Goal: Find specific page/section: Find specific page/section

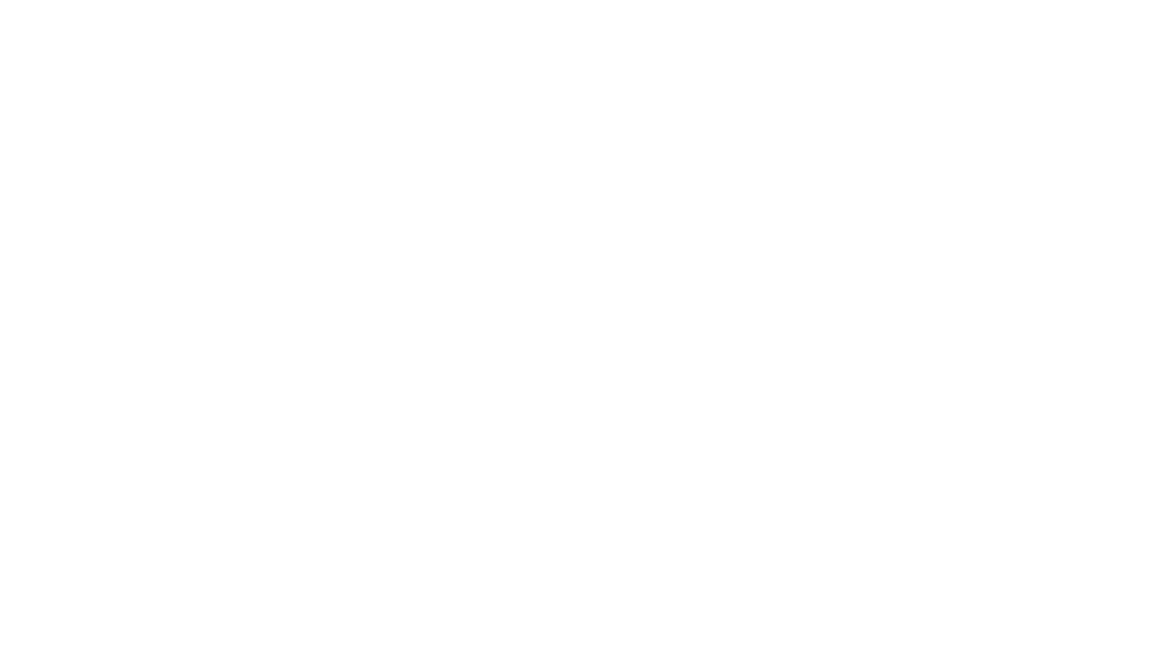
select select "Song"
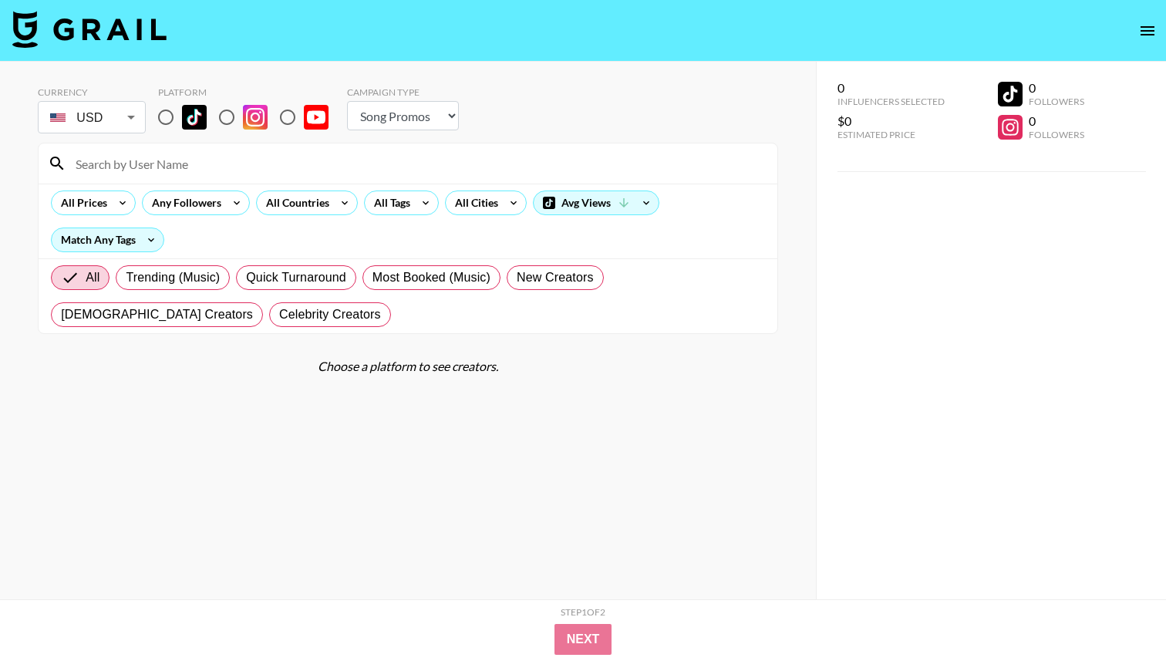
click at [168, 123] on input "radio" at bounding box center [166, 117] width 32 height 32
radio input "true"
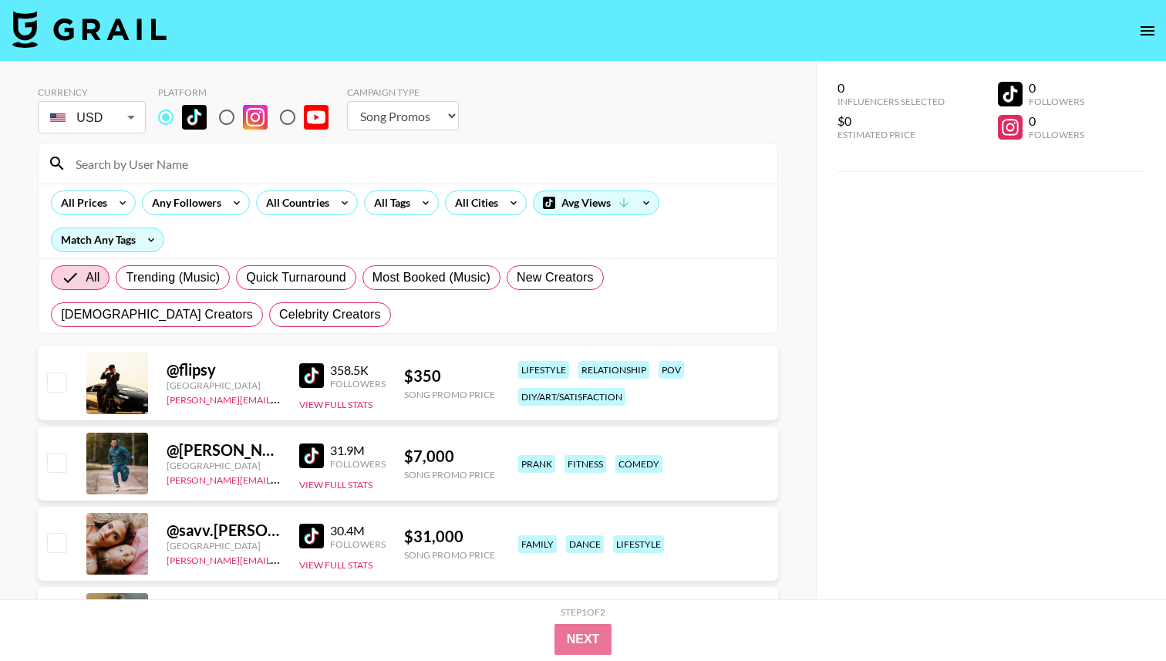
click at [172, 170] on input at bounding box center [416, 163] width 701 height 25
paste input "noemisimoncouceiro"
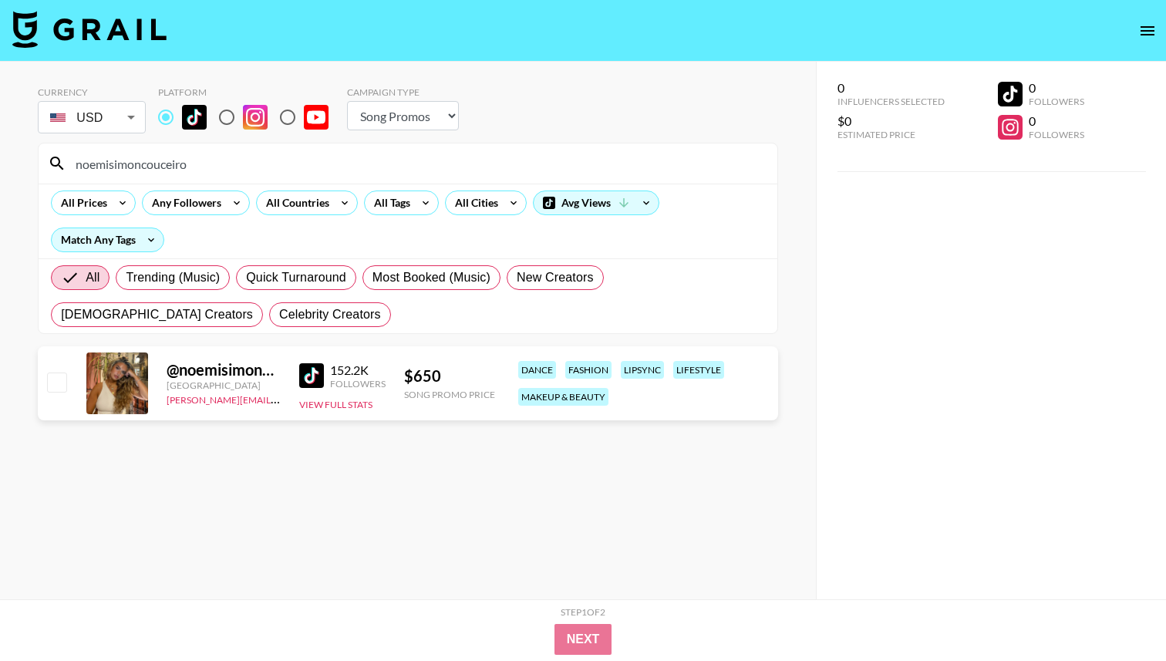
type input "noemisimoncouceiro"
click at [318, 374] on img at bounding box center [311, 375] width 25 height 25
click at [416, 205] on icon at bounding box center [425, 202] width 25 height 23
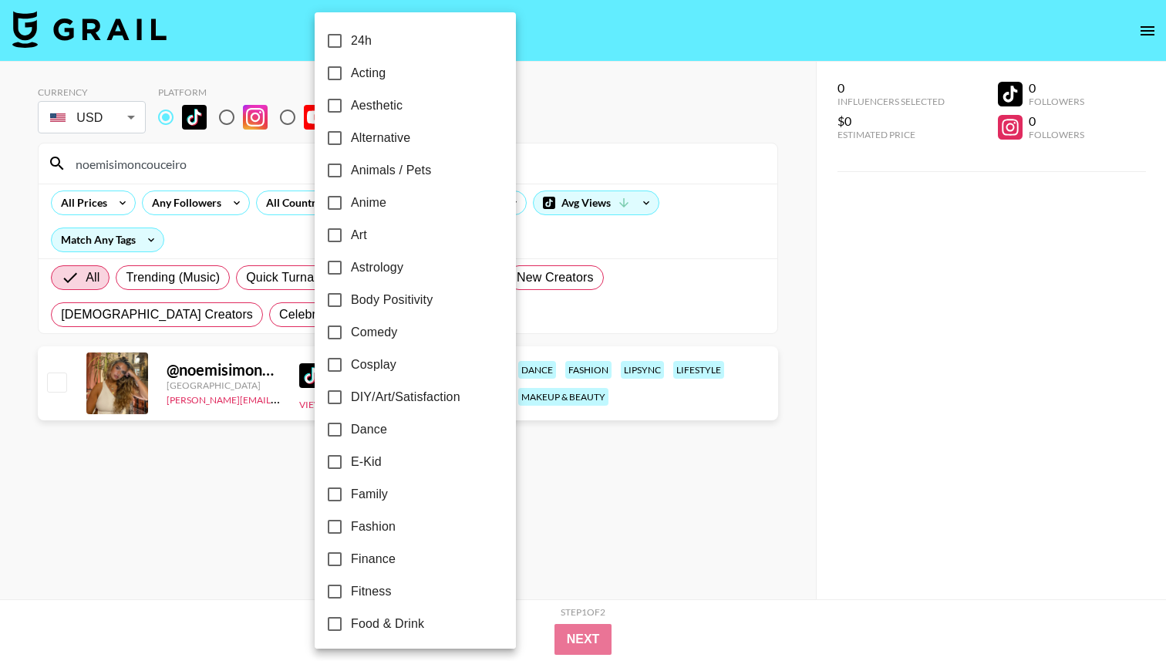
scroll to position [813, 0]
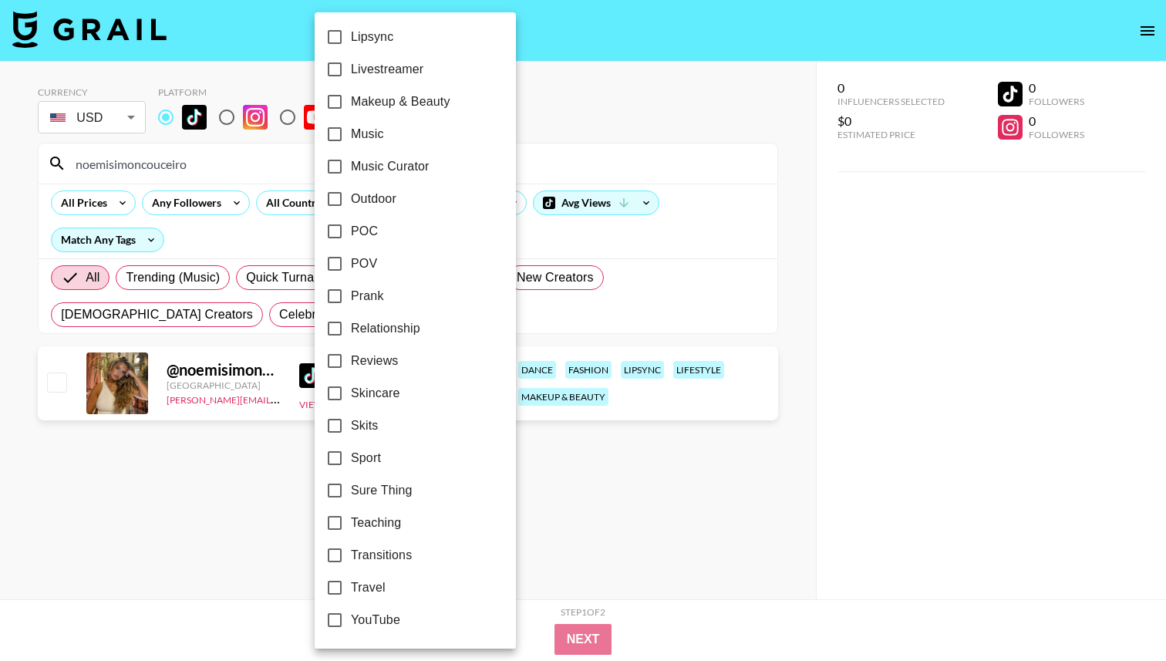
click at [331, 329] on input "Relationship" at bounding box center [334, 328] width 32 height 32
checkbox input "true"
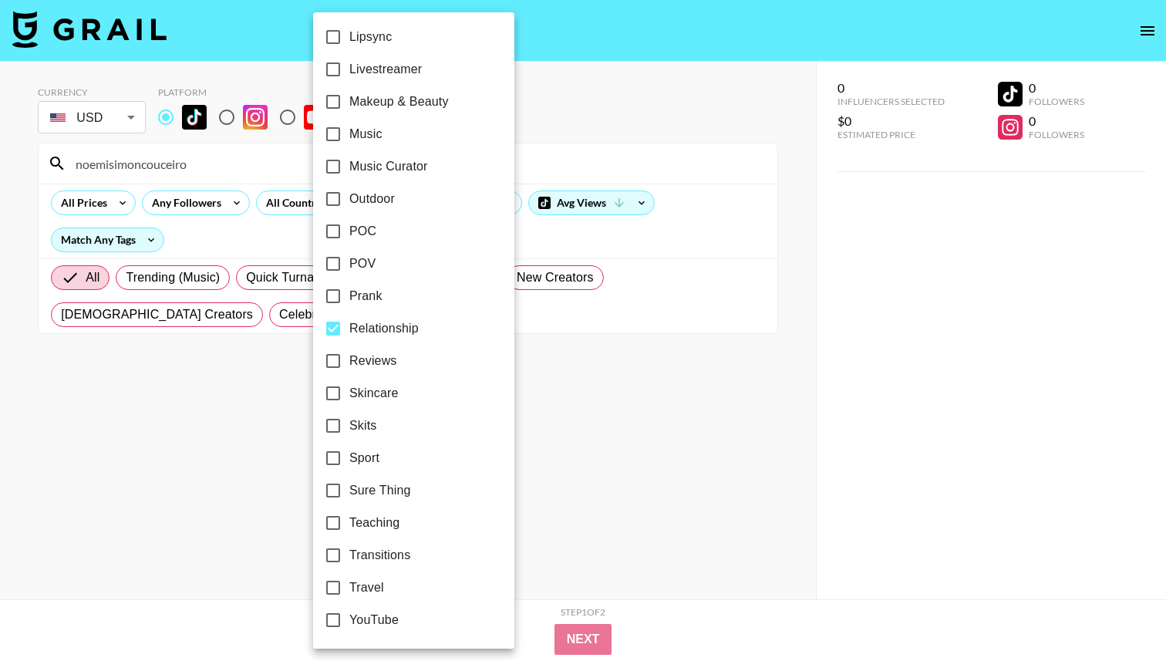
click at [217, 152] on div at bounding box center [583, 330] width 1166 height 661
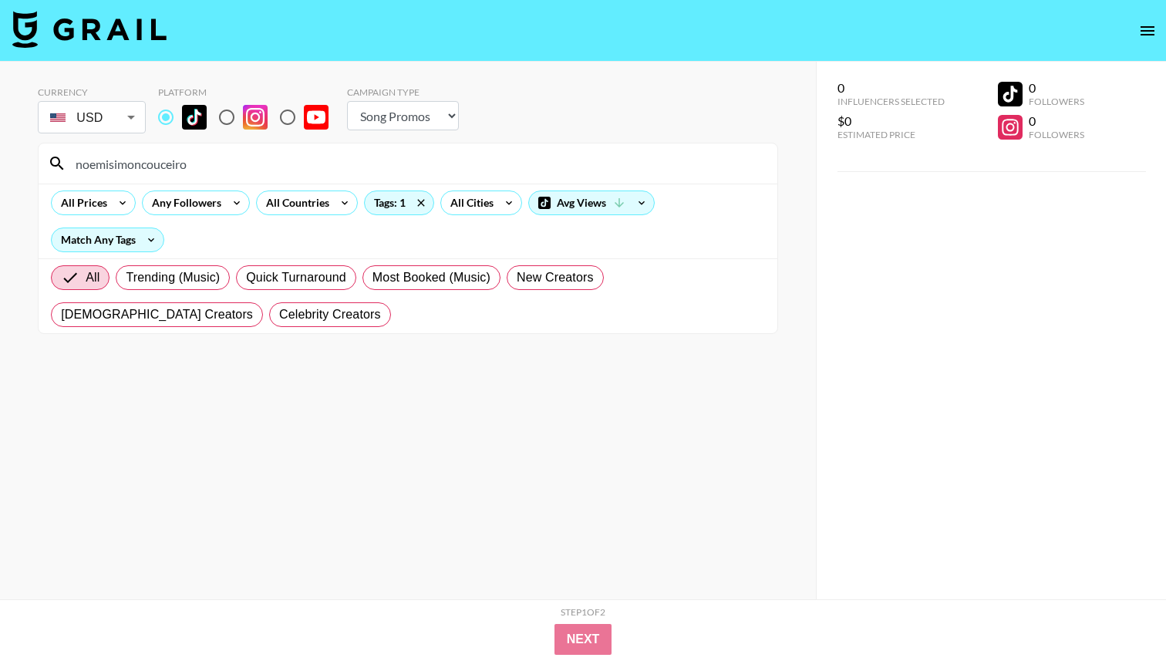
click at [216, 164] on div "24h Acting Aesthetic Alternative Animals / Pets Anime Art Astrology Body Positi…" at bounding box center [583, 330] width 1166 height 661
click at [216, 164] on input "noemisimoncouceiro" at bounding box center [416, 163] width 701 height 25
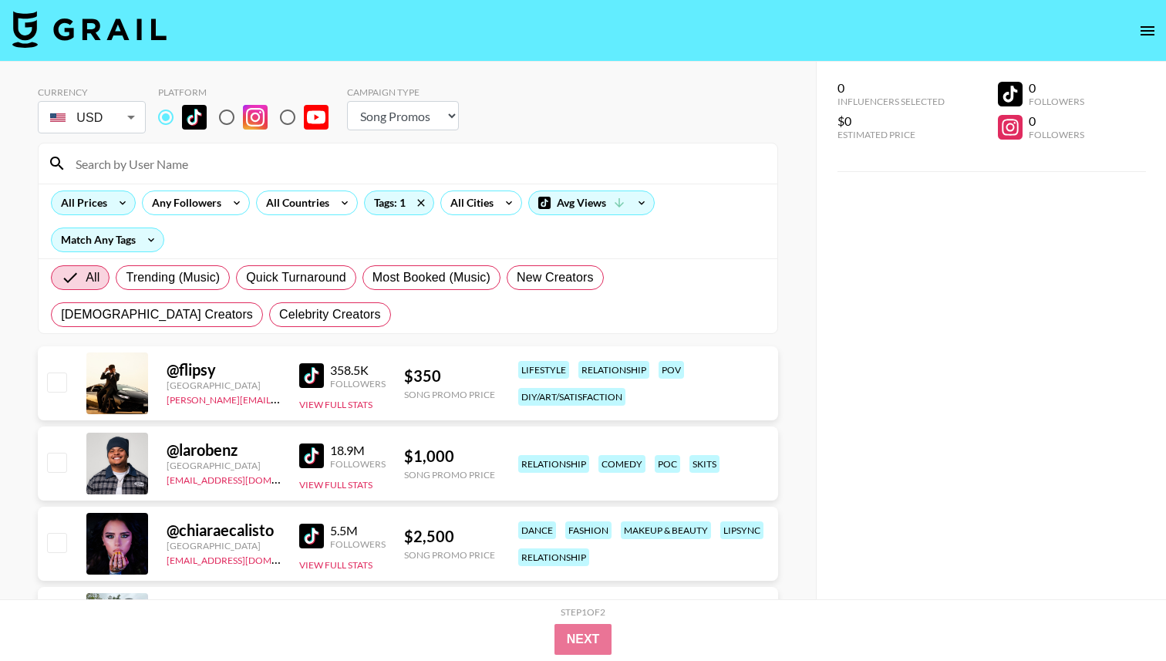
click at [92, 212] on div "All Prices" at bounding box center [81, 202] width 59 height 23
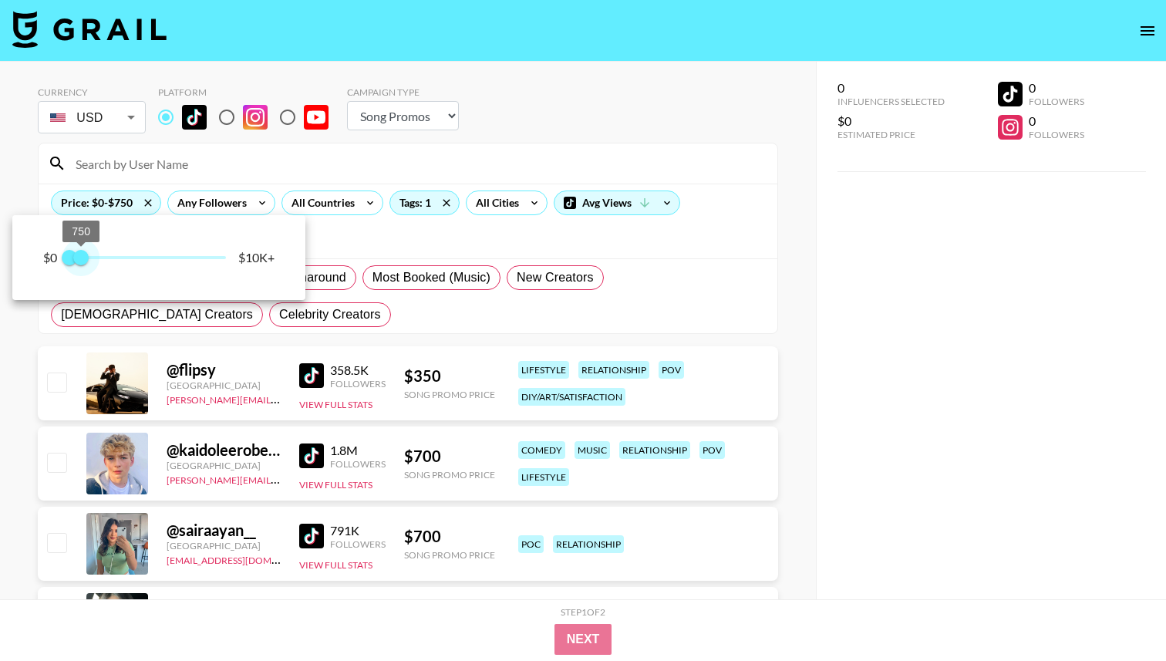
type input "500"
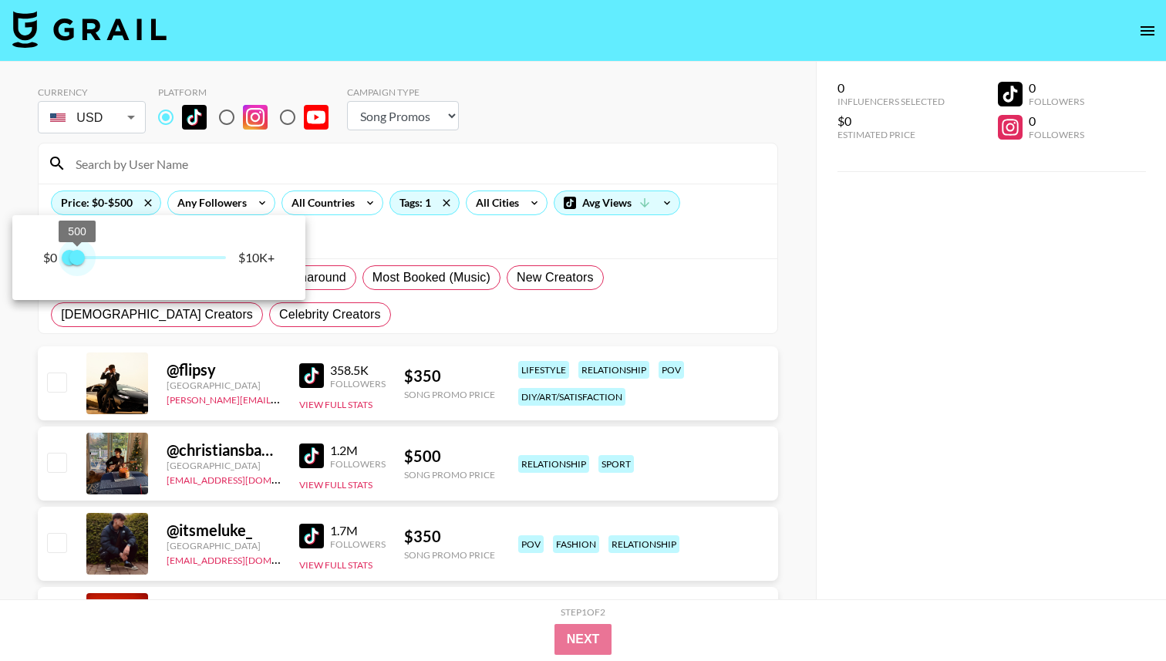
drag, startPoint x: 159, startPoint y: 259, endPoint x: 78, endPoint y: 256, distance: 81.0
click at [78, 256] on span "500" at bounding box center [76, 257] width 15 height 15
click at [593, 181] on div at bounding box center [583, 330] width 1166 height 661
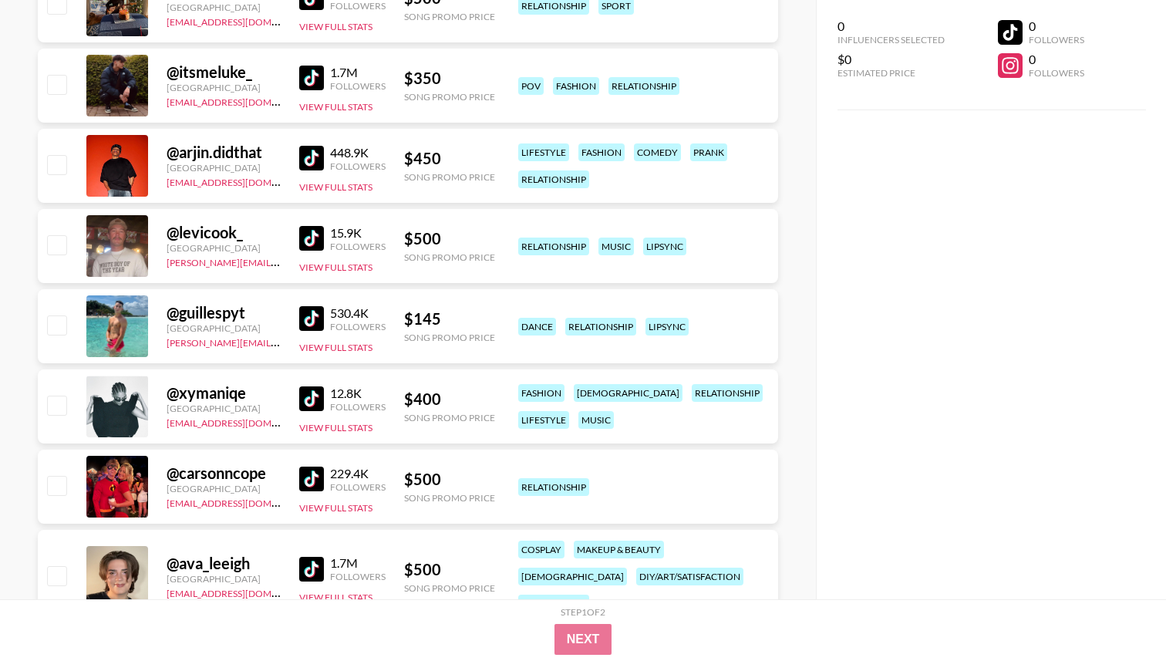
scroll to position [545, 0]
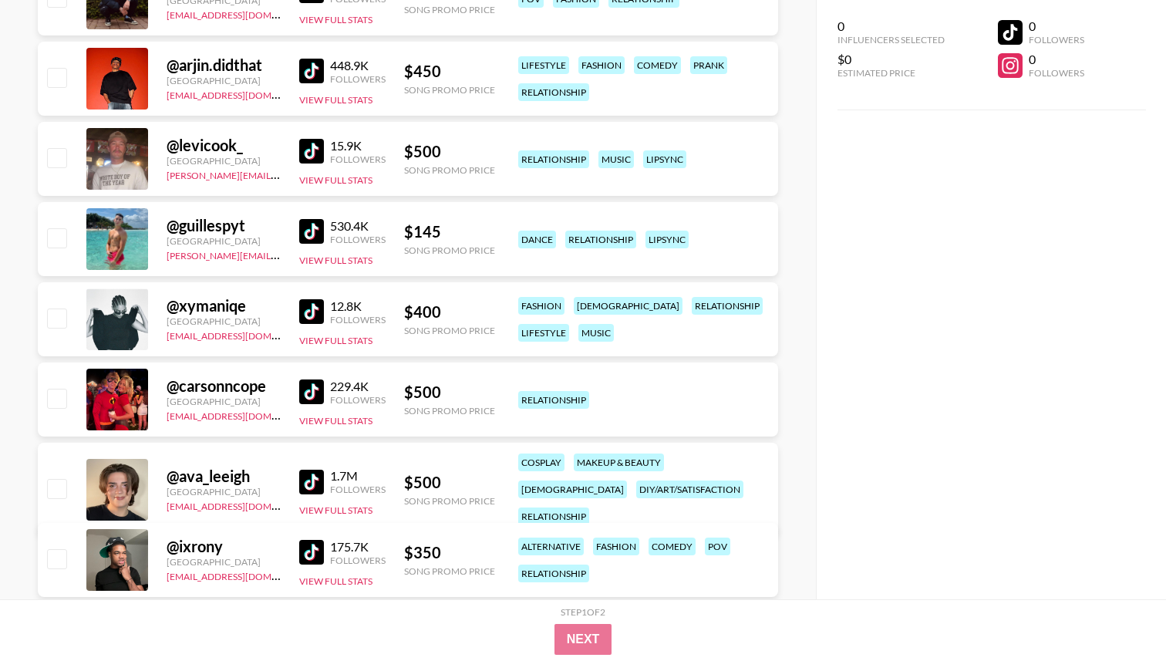
click at [306, 311] on img at bounding box center [311, 311] width 25 height 25
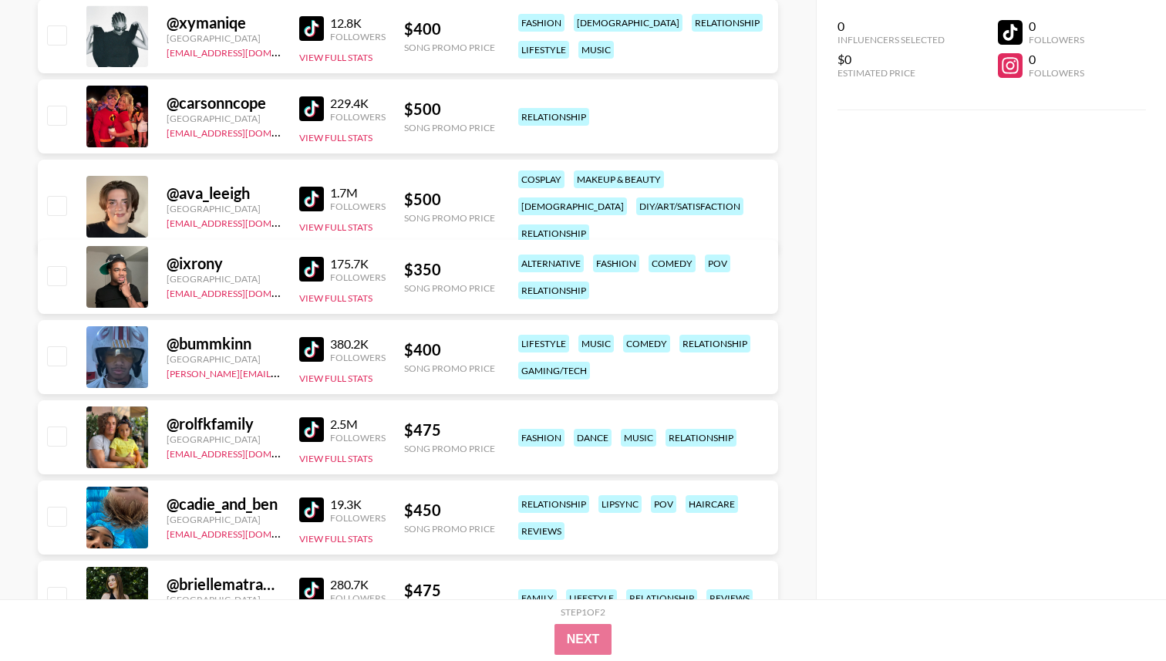
scroll to position [917, 0]
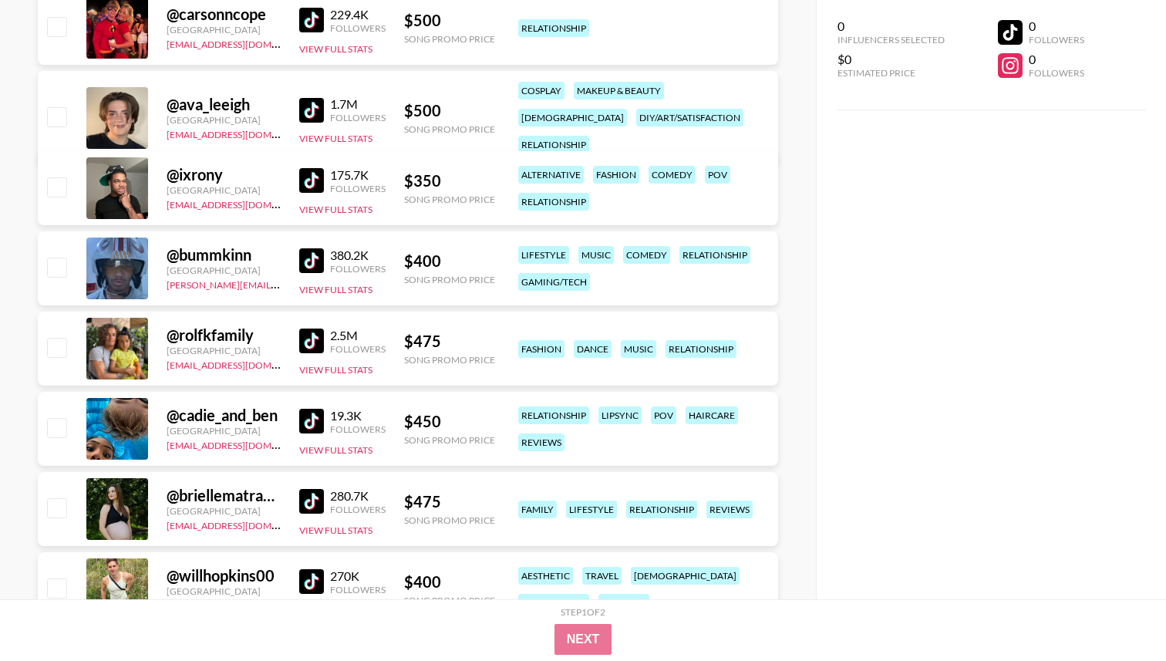
click at [306, 180] on img at bounding box center [311, 180] width 25 height 25
